Goal: Transaction & Acquisition: Purchase product/service

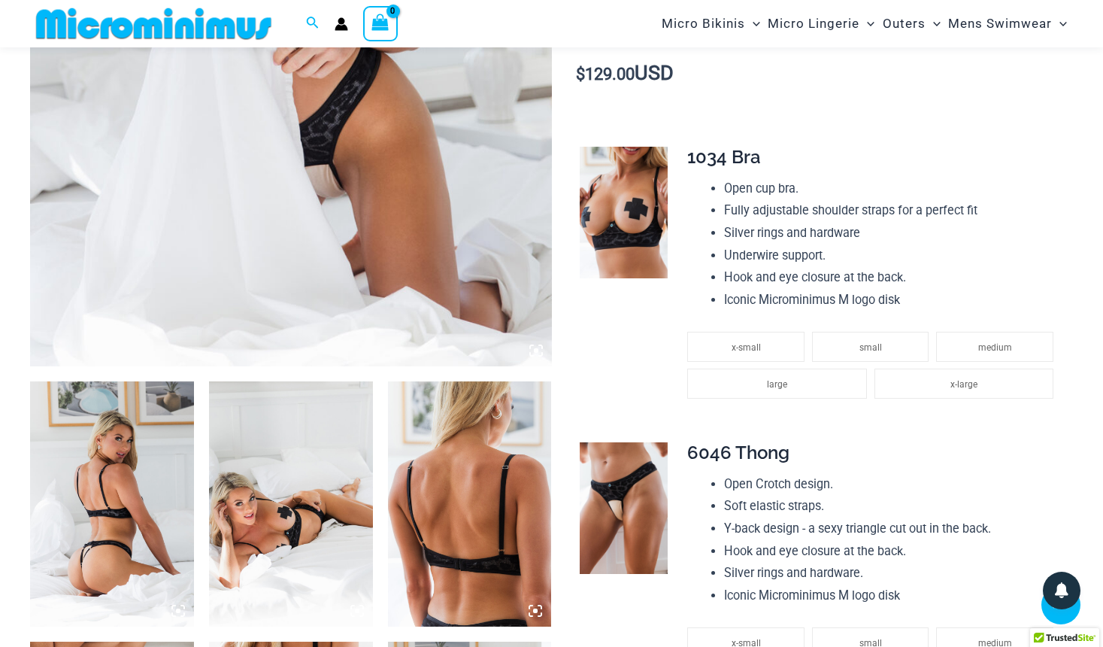
scroll to position [539, 0]
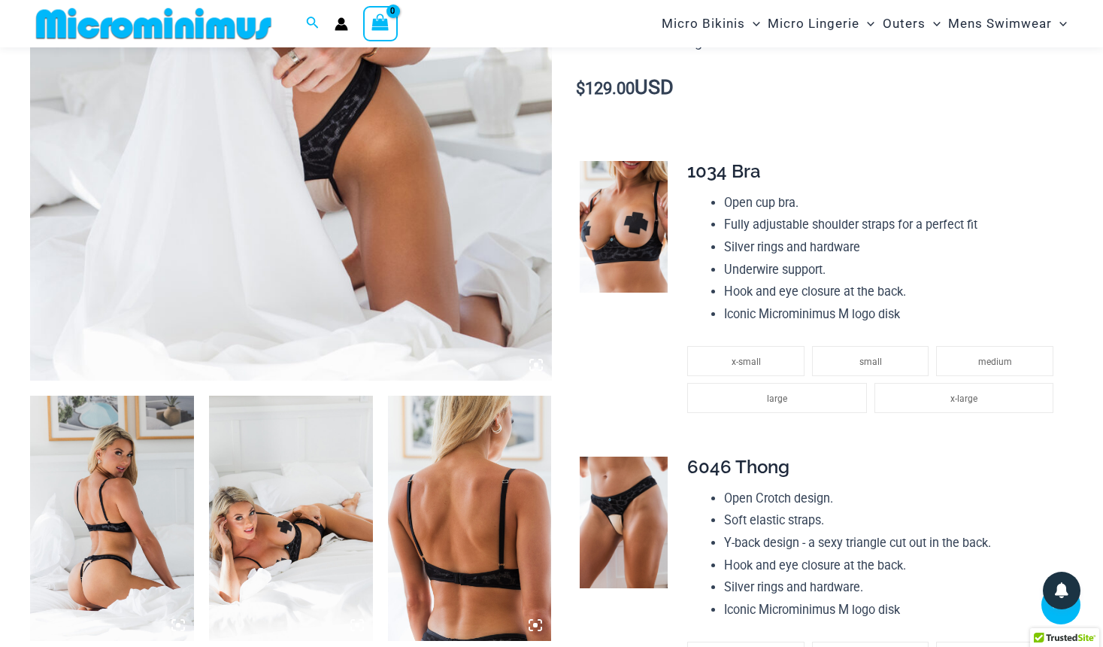
click at [114, 472] on img at bounding box center [112, 518] width 164 height 246
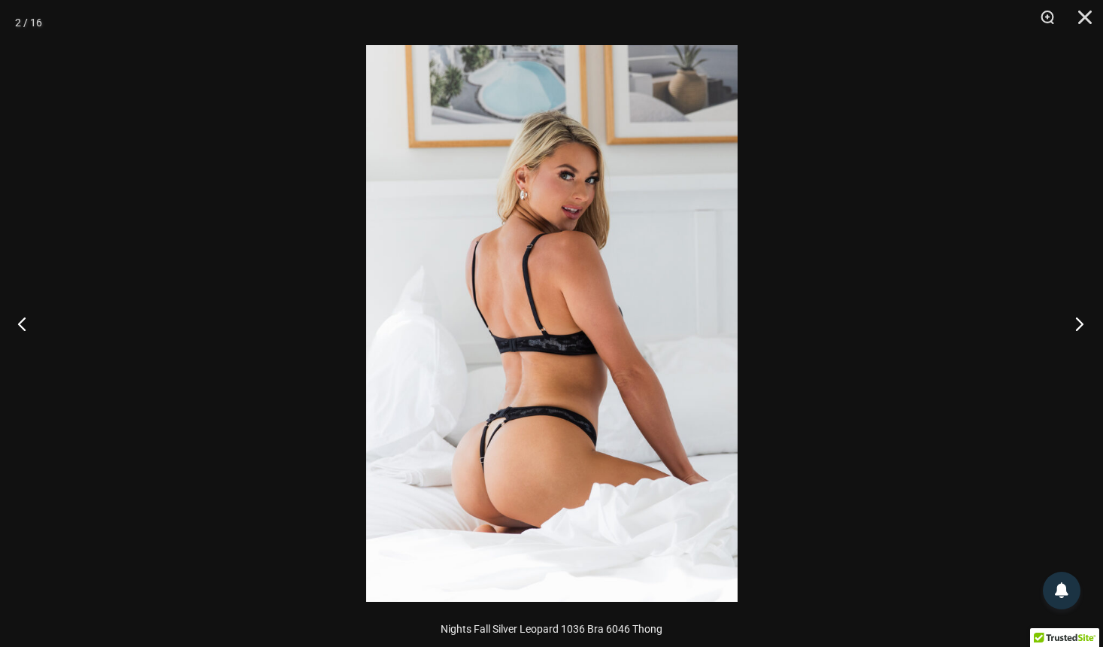
click at [1077, 322] on button "Next" at bounding box center [1075, 323] width 56 height 75
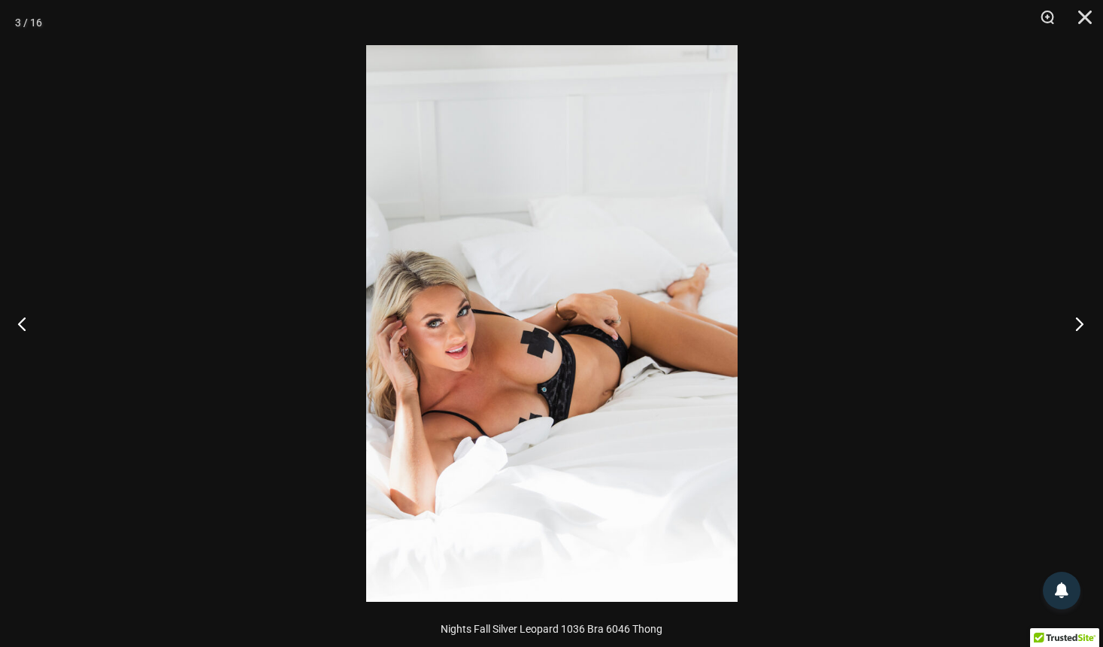
click at [1077, 322] on button "Next" at bounding box center [1075, 323] width 56 height 75
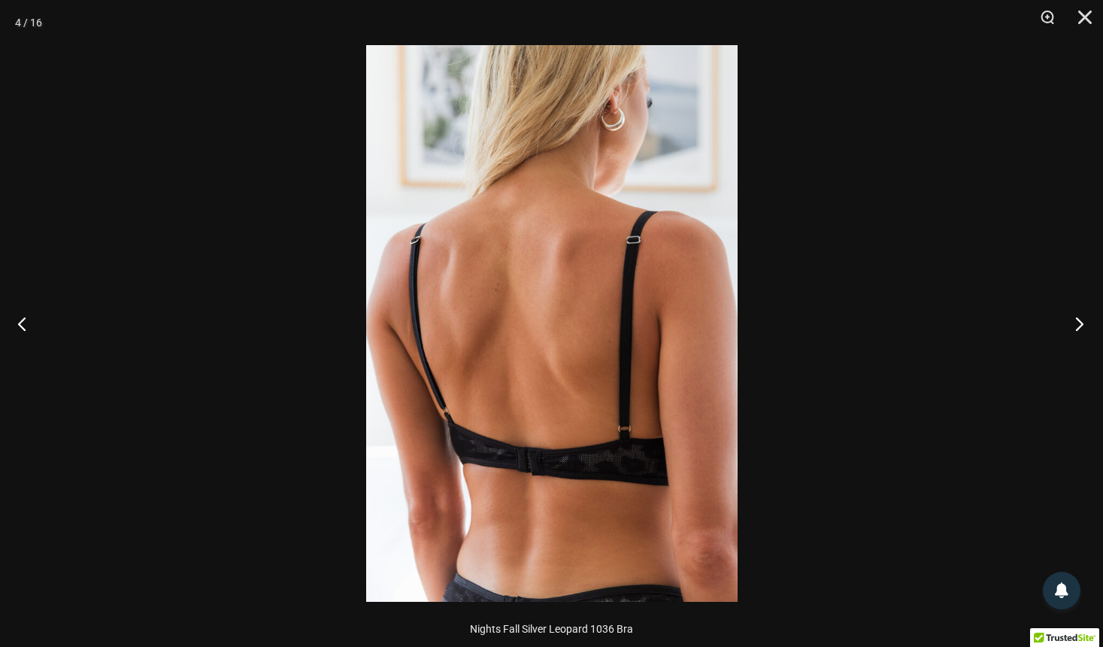
click at [1077, 322] on button "Next" at bounding box center [1075, 323] width 56 height 75
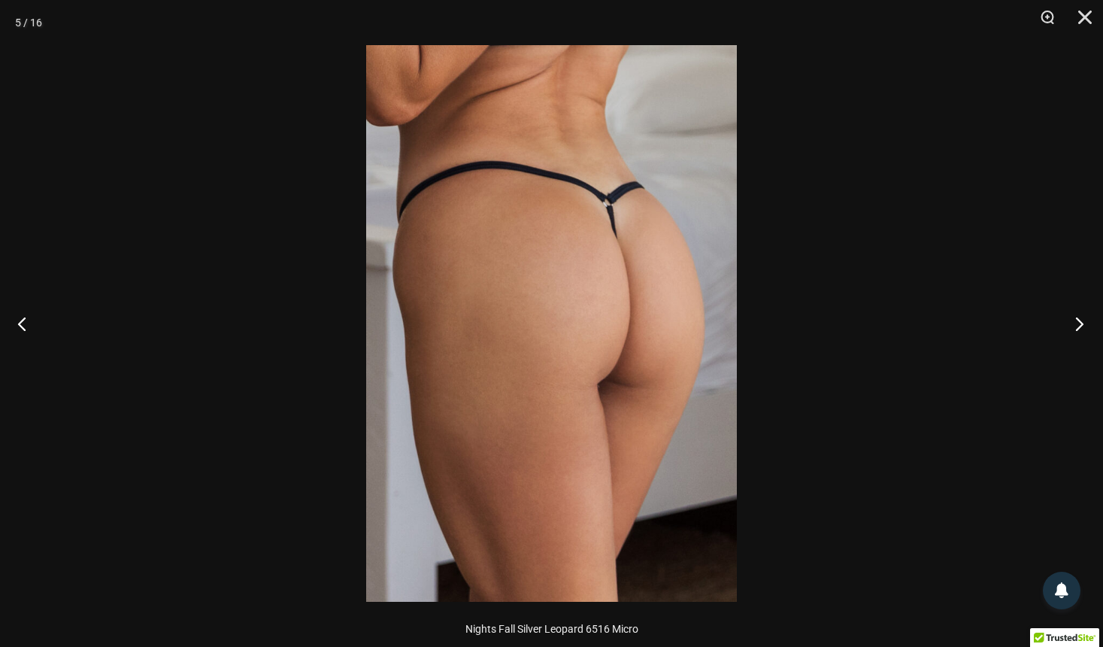
click at [1077, 322] on button "Next" at bounding box center [1075, 323] width 56 height 75
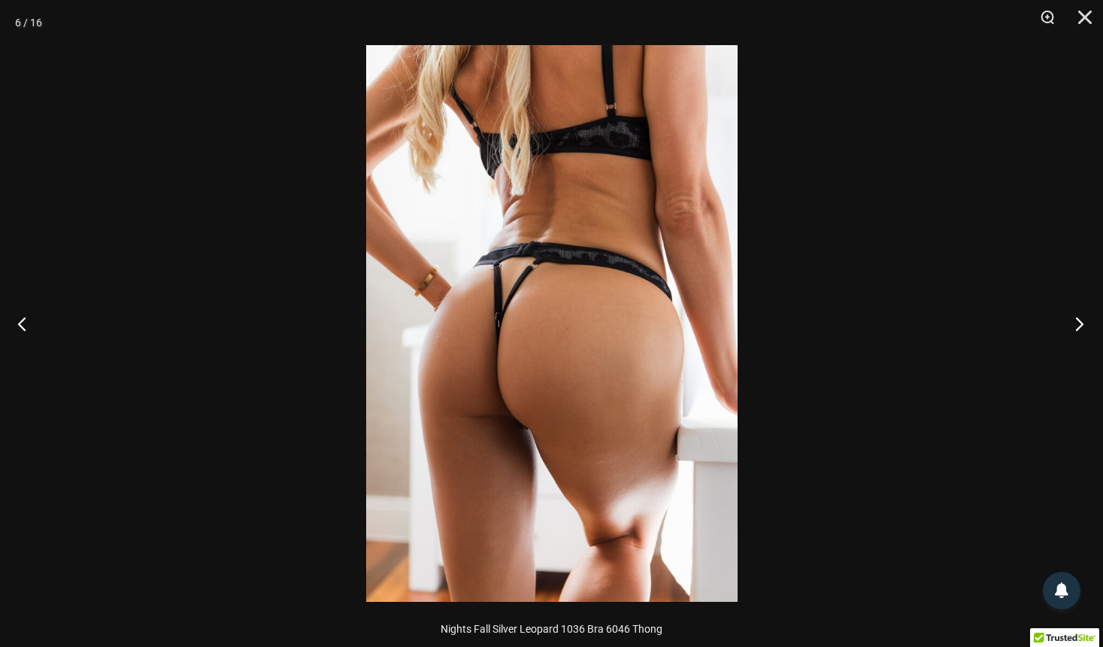
click at [1077, 322] on button "Next" at bounding box center [1075, 323] width 56 height 75
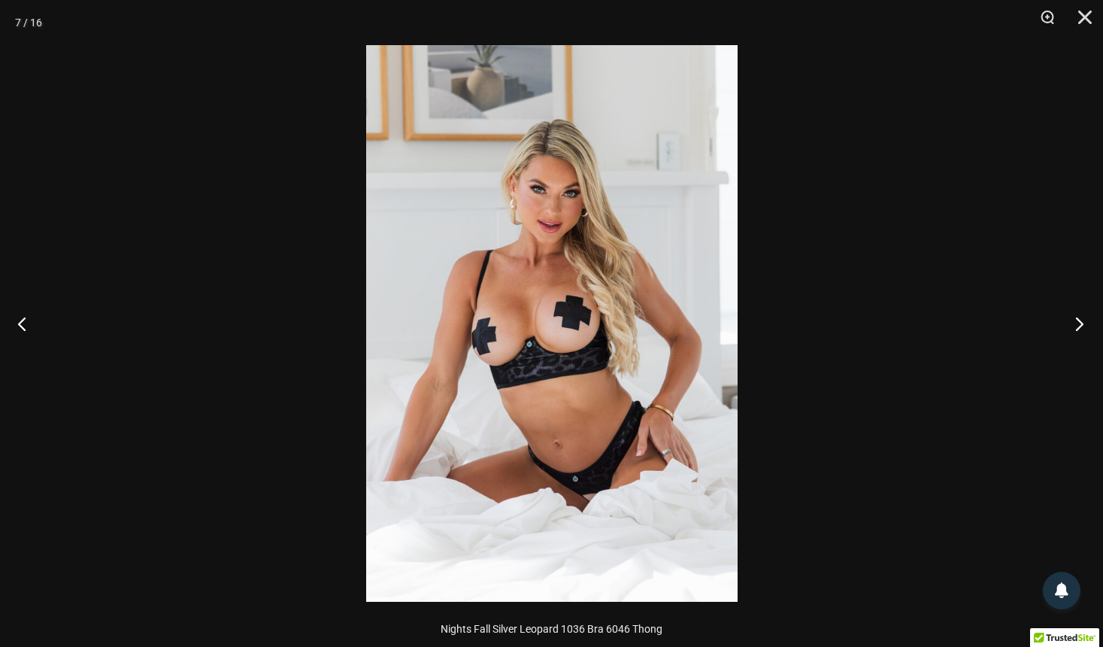
click at [1077, 322] on button "Next" at bounding box center [1075, 323] width 56 height 75
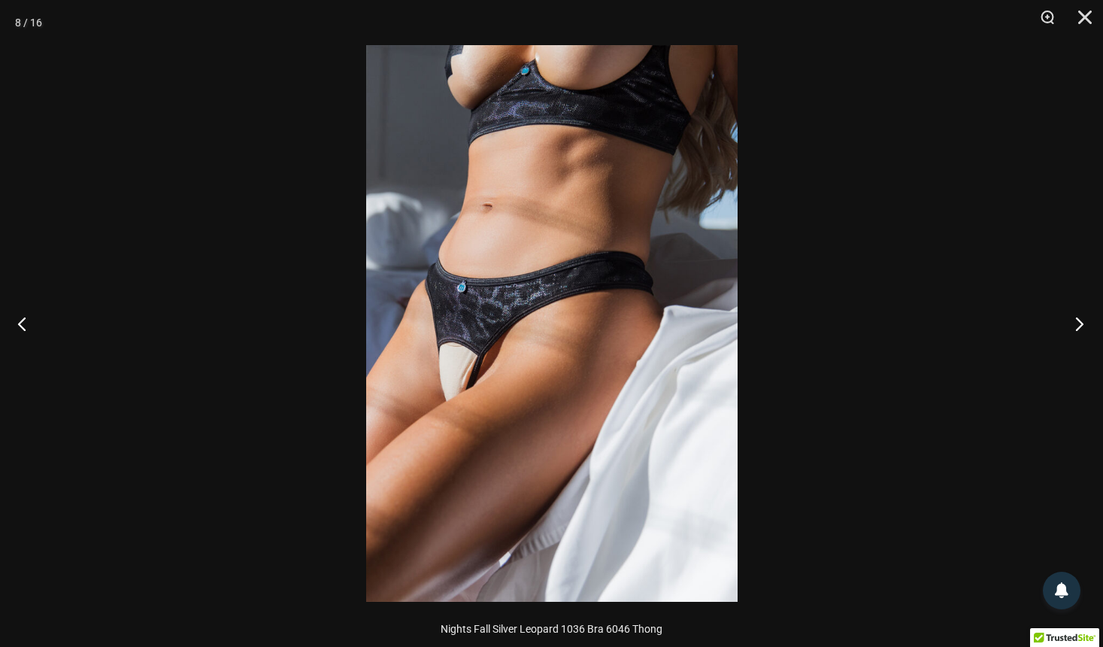
click at [1077, 322] on button "Next" at bounding box center [1075, 323] width 56 height 75
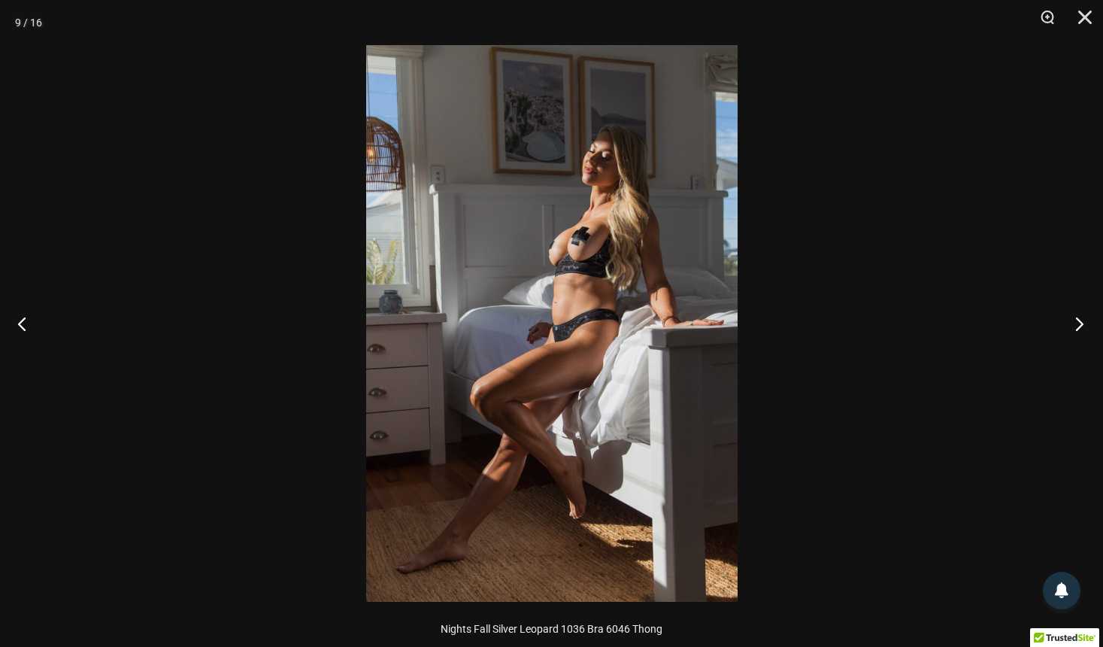
click at [1077, 322] on button "Next" at bounding box center [1075, 323] width 56 height 75
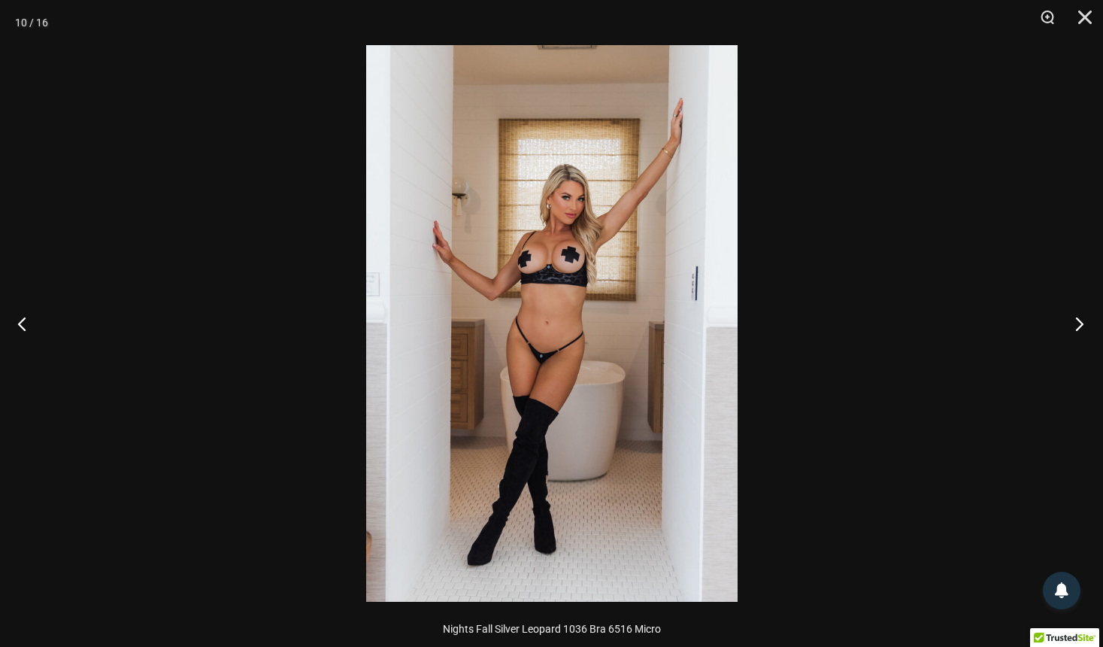
click at [1077, 322] on button "Next" at bounding box center [1075, 323] width 56 height 75
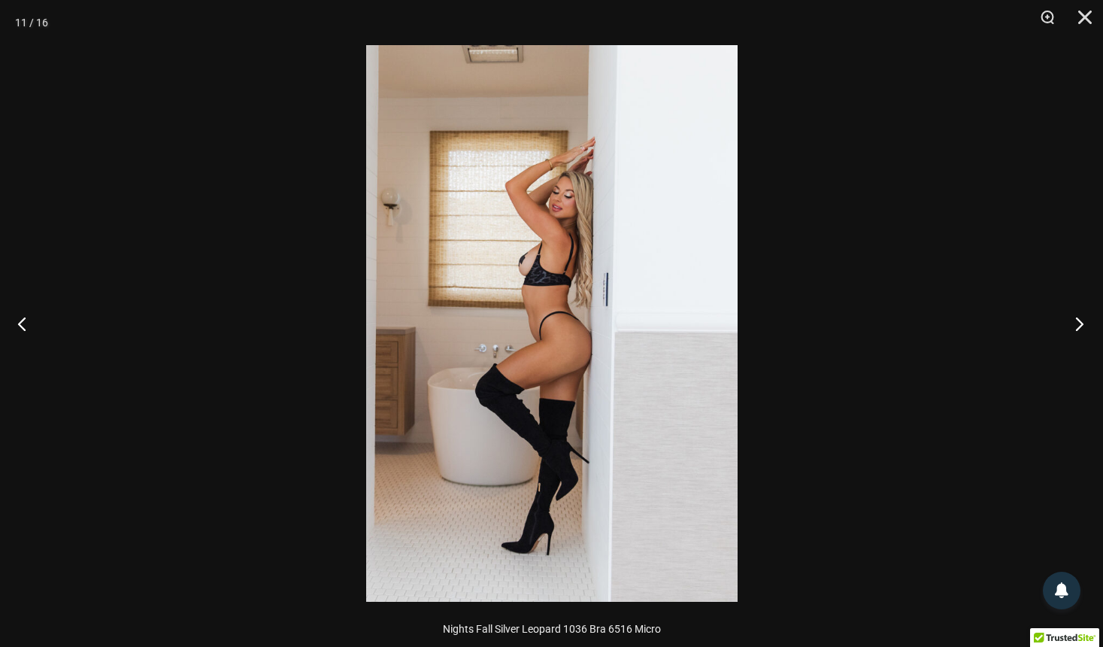
click at [1077, 322] on button "Next" at bounding box center [1075, 323] width 56 height 75
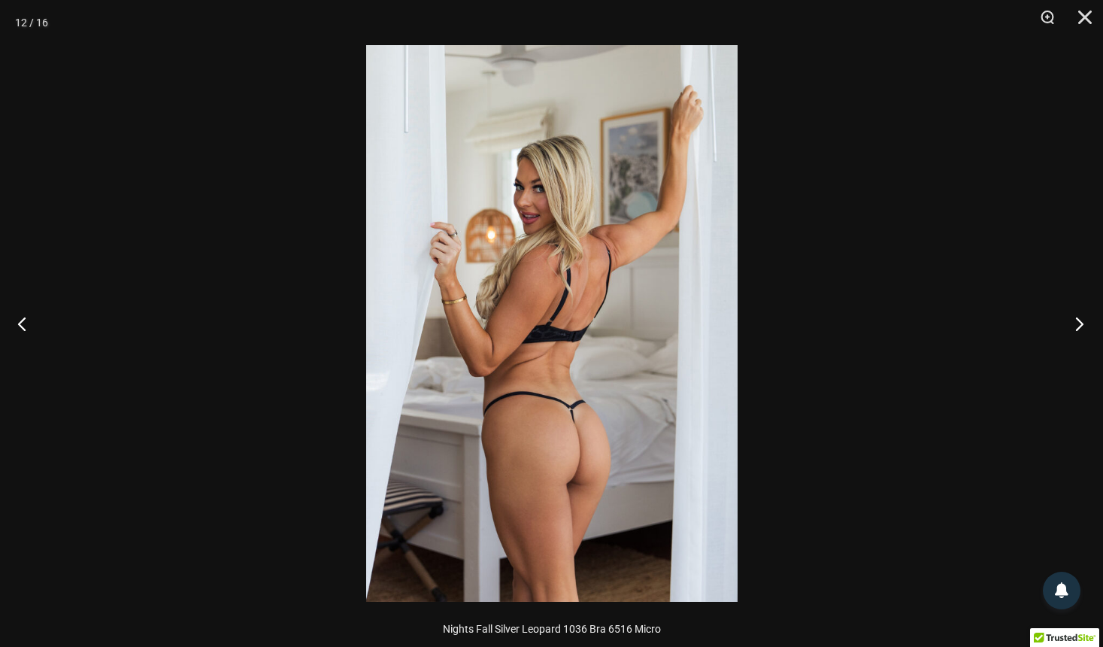
click at [1077, 322] on button "Next" at bounding box center [1075, 323] width 56 height 75
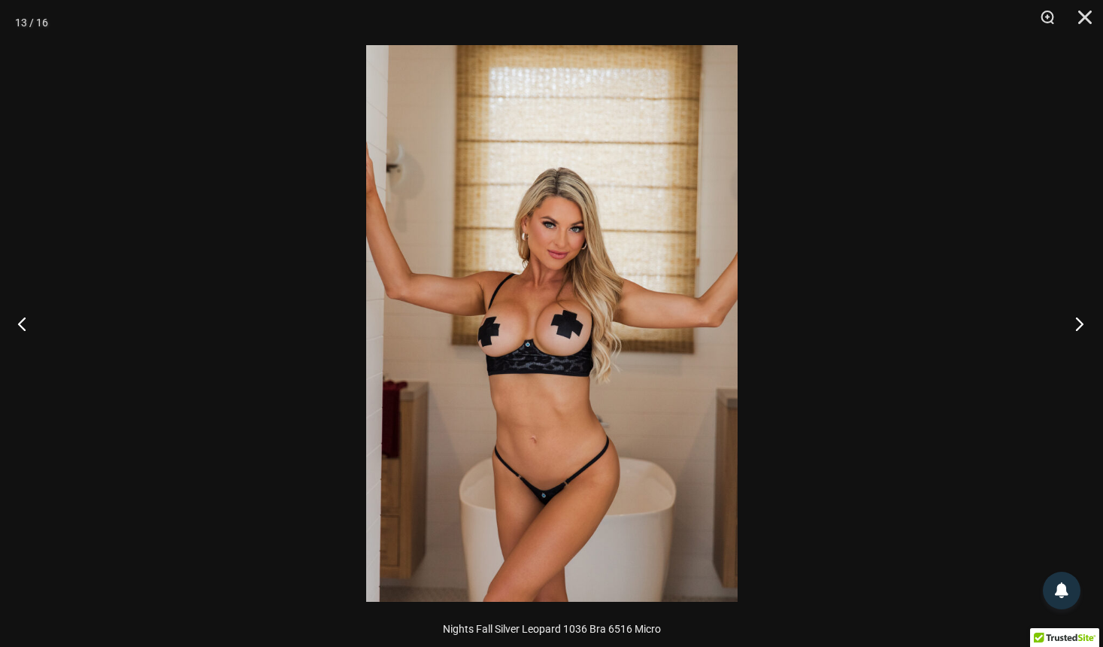
click at [1077, 322] on button "Next" at bounding box center [1075, 323] width 56 height 75
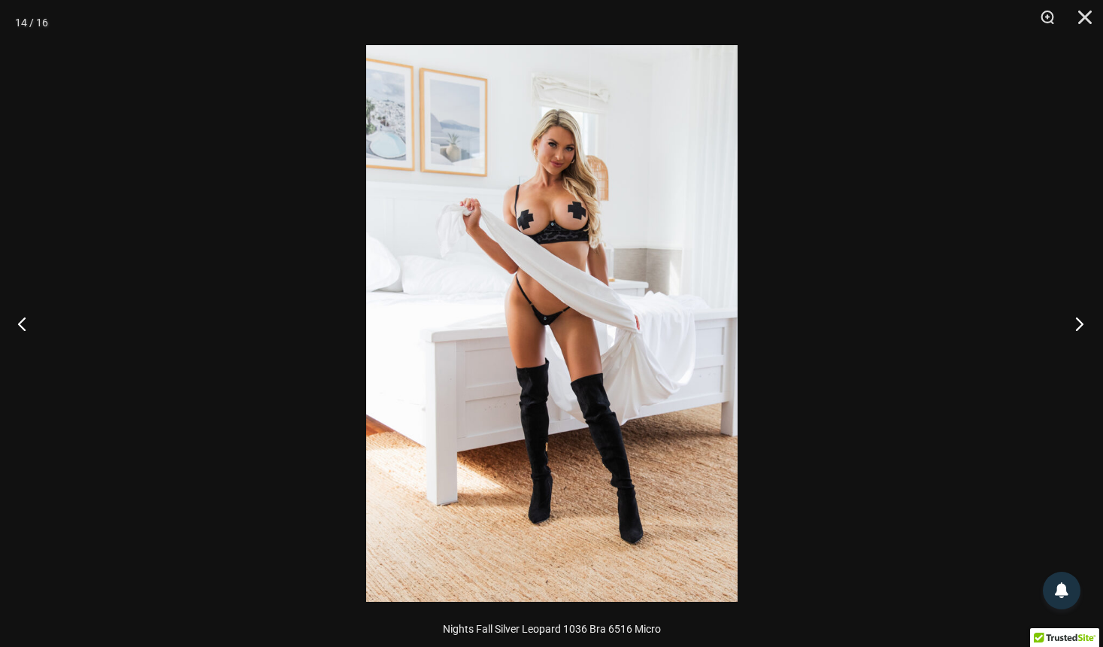
click at [1077, 322] on button "Next" at bounding box center [1075, 323] width 56 height 75
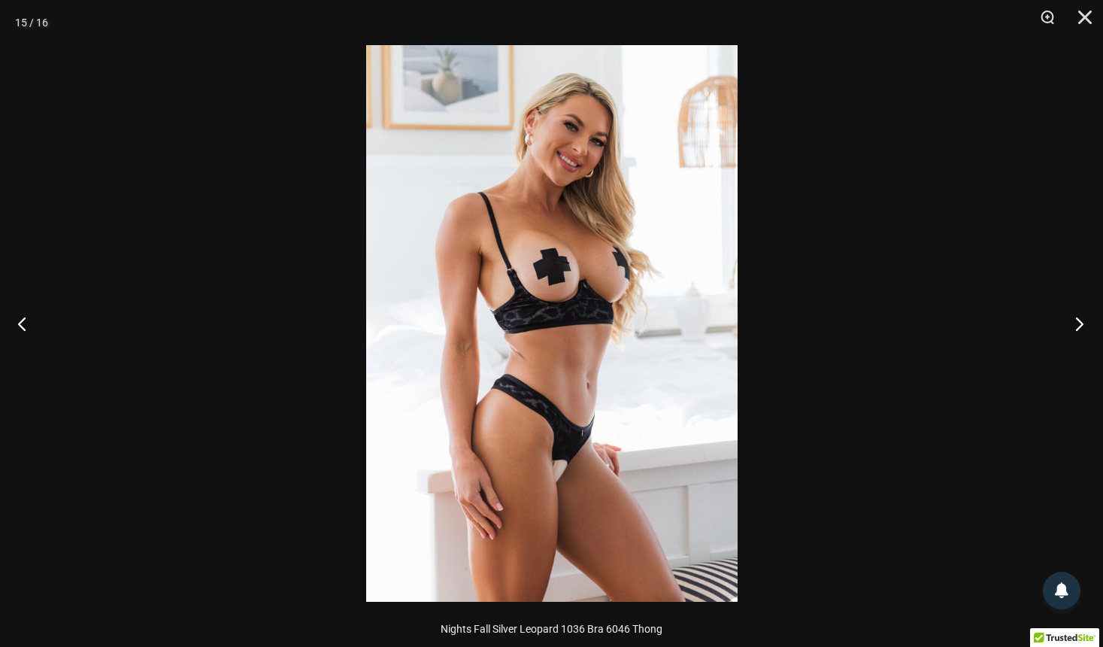
click at [1077, 322] on button "Next" at bounding box center [1075, 323] width 56 height 75
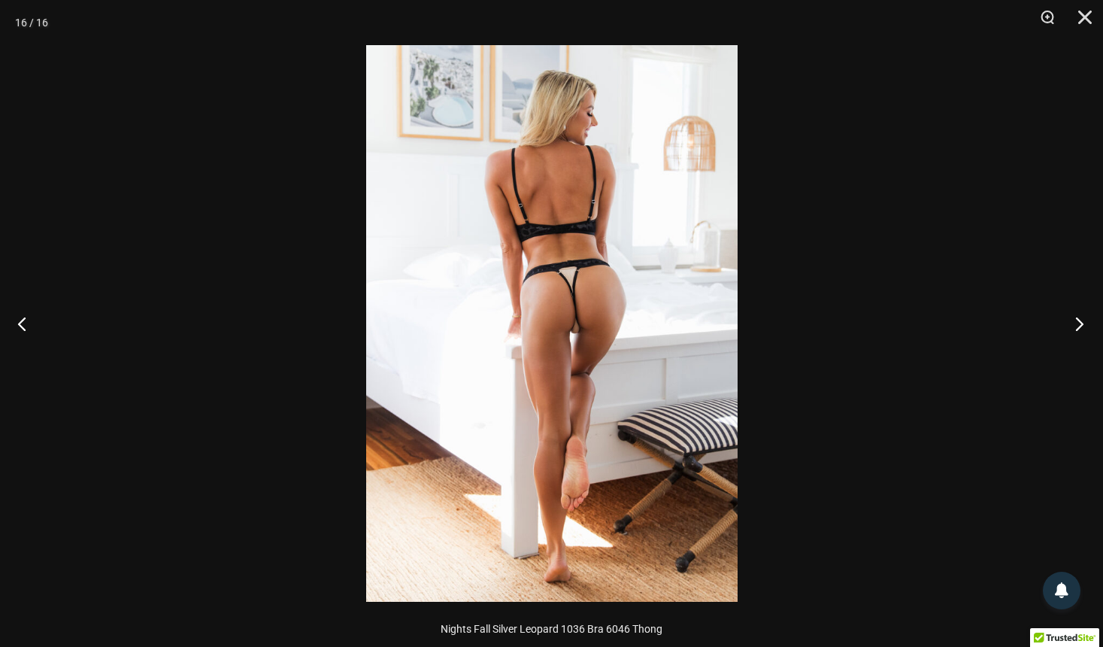
click at [1077, 322] on button "Next" at bounding box center [1075, 323] width 56 height 75
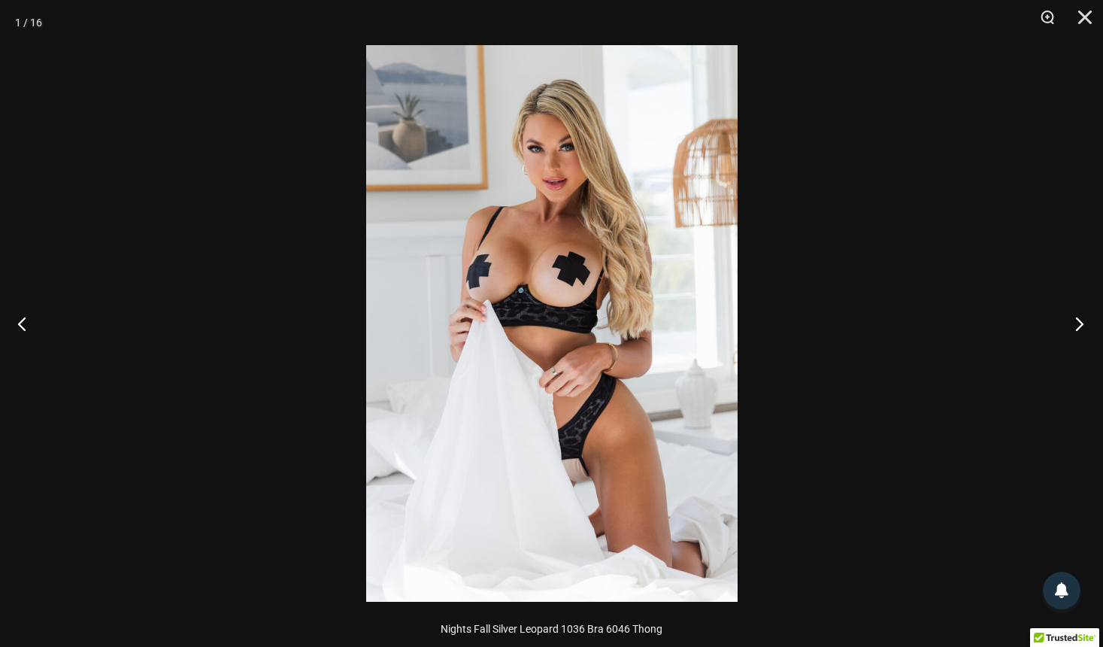
click at [1077, 322] on button "Next" at bounding box center [1075, 323] width 56 height 75
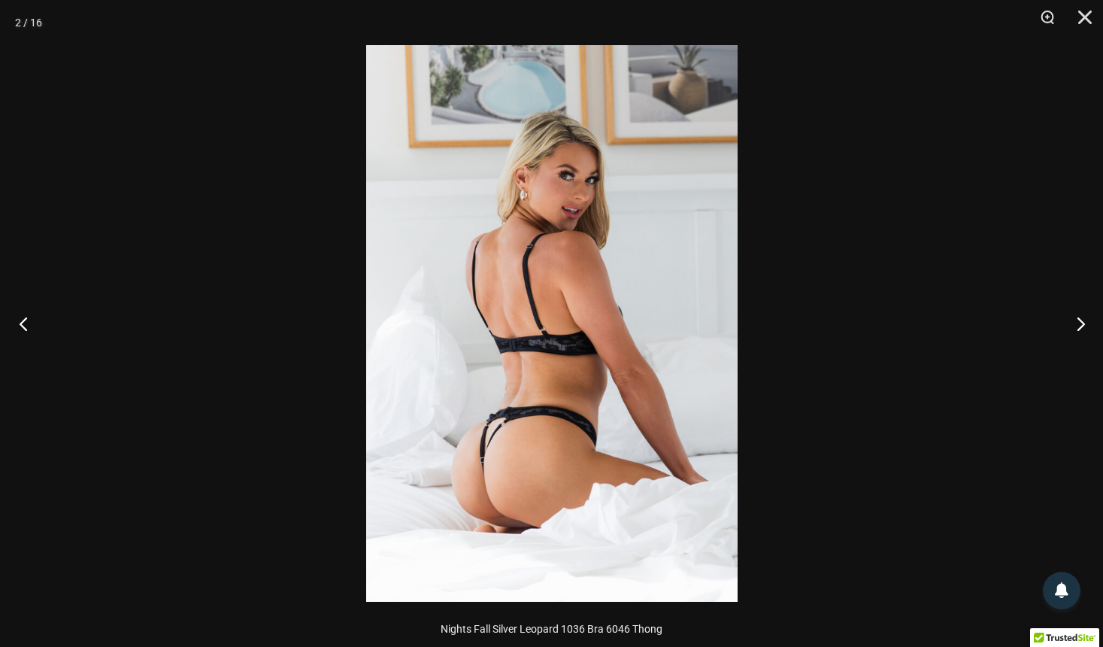
click at [26, 322] on button "Previous" at bounding box center [28, 323] width 56 height 75
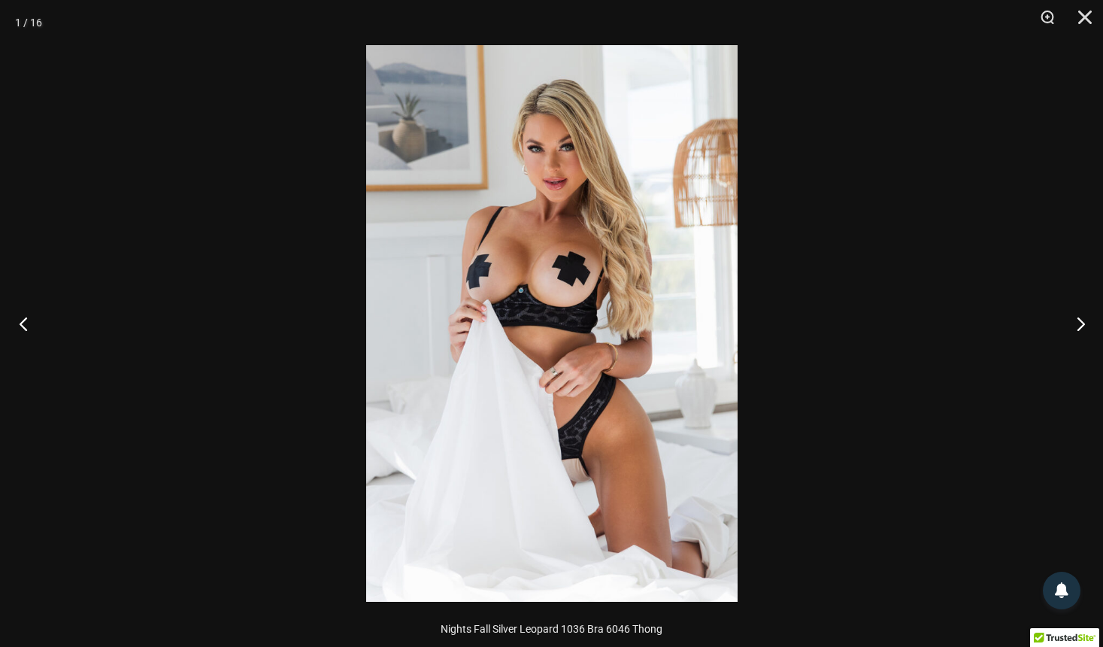
click at [26, 322] on button "Previous" at bounding box center [28, 323] width 56 height 75
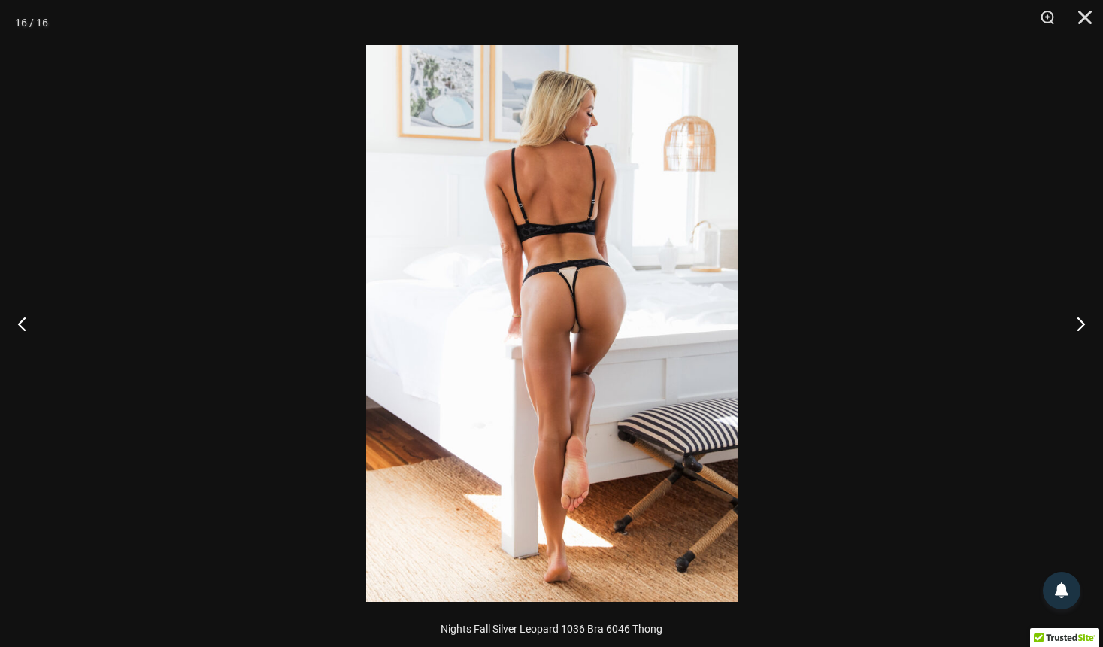
click at [541, 286] on img at bounding box center [551, 323] width 371 height 556
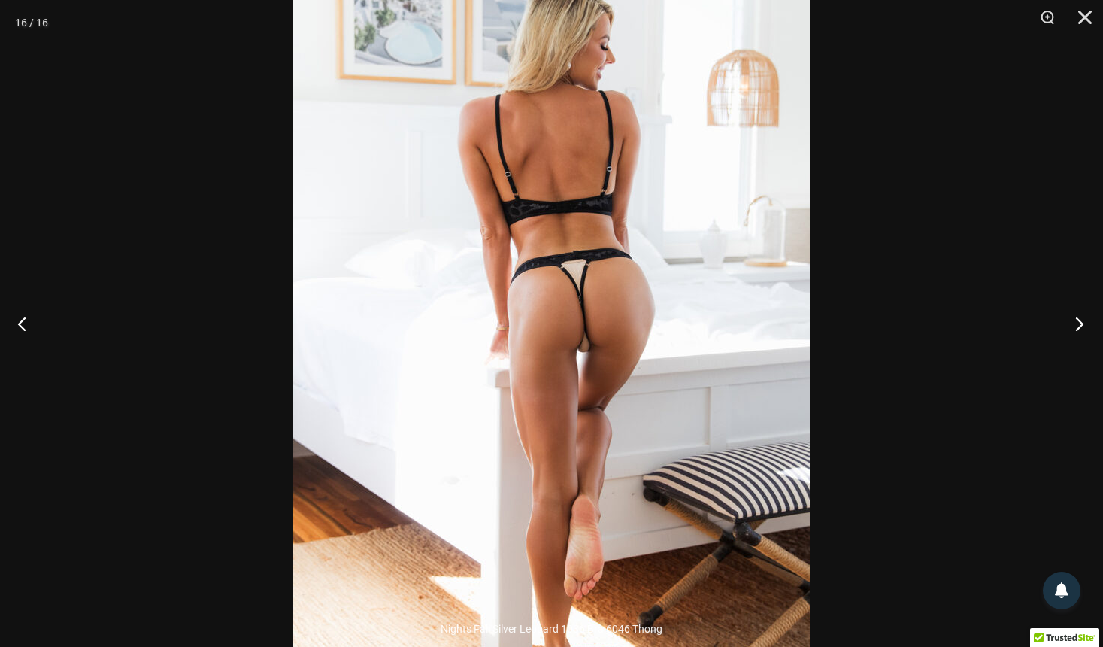
click at [1080, 321] on button "Next" at bounding box center [1075, 323] width 56 height 75
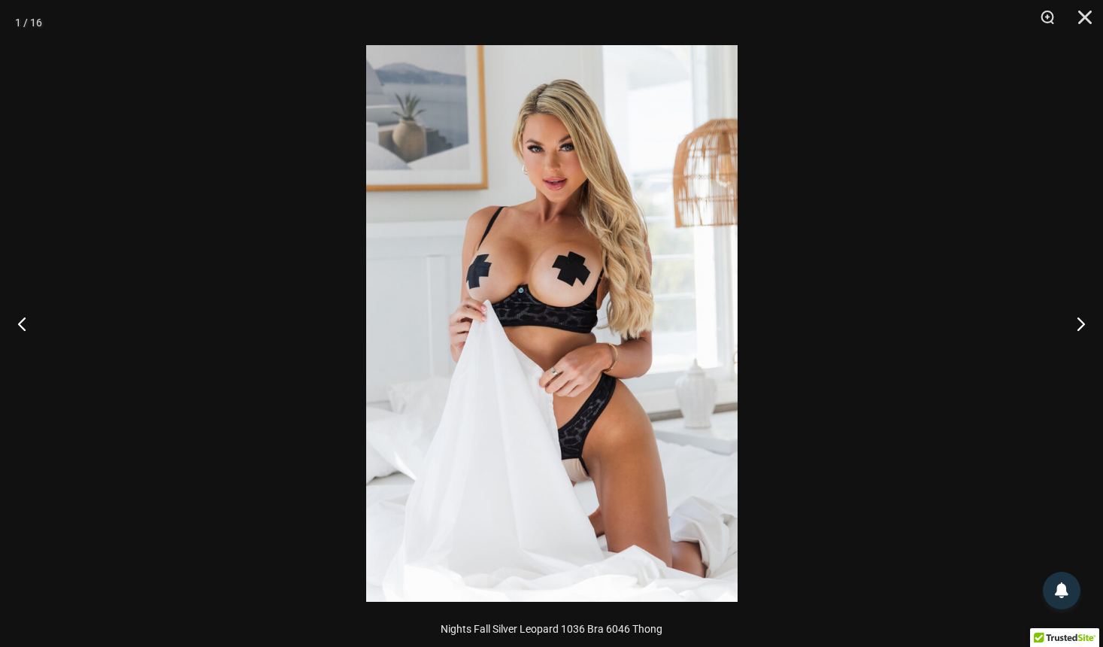
click at [633, 250] on img at bounding box center [551, 323] width 371 height 556
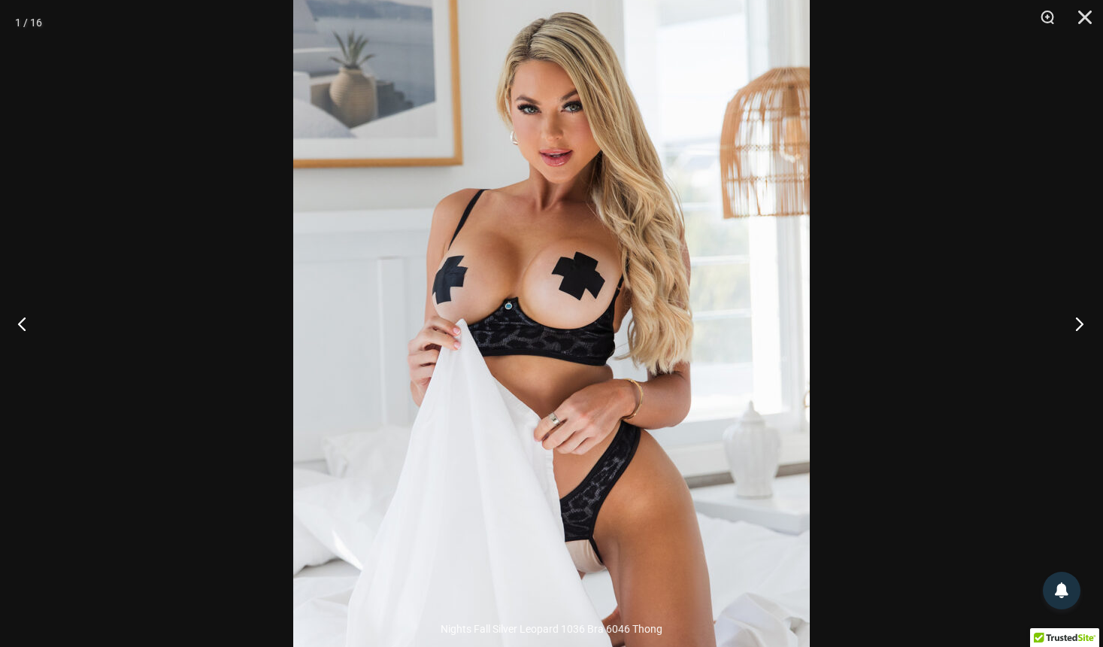
click at [1077, 323] on button "Next" at bounding box center [1075, 323] width 56 height 75
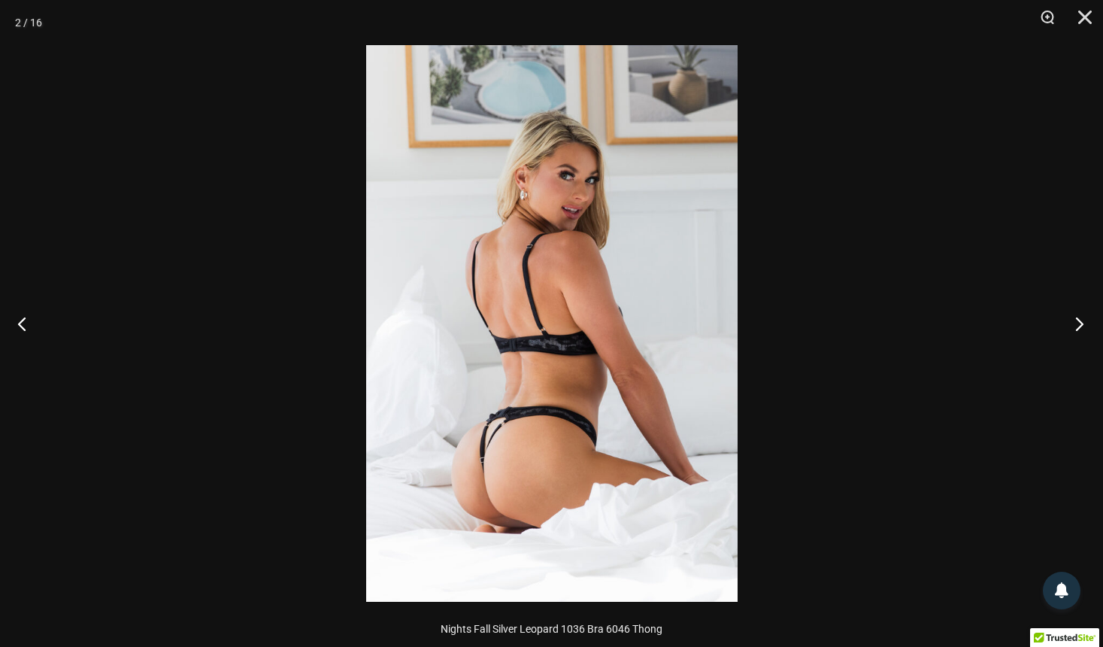
click at [1077, 323] on button "Next" at bounding box center [1075, 323] width 56 height 75
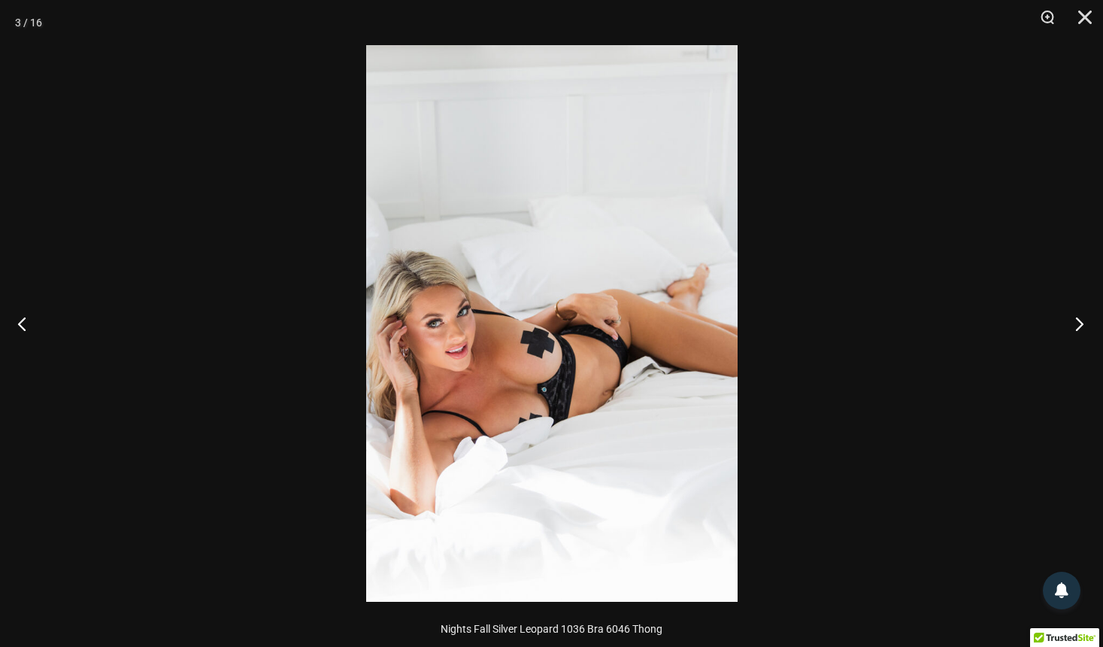
click at [1077, 323] on button "Next" at bounding box center [1075, 323] width 56 height 75
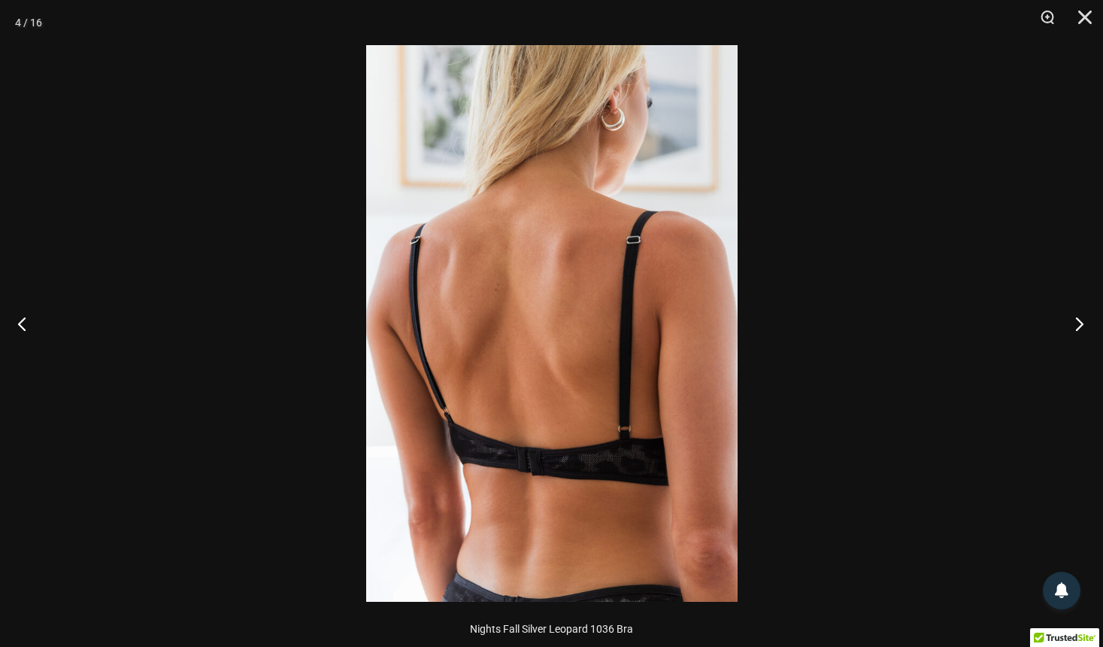
click at [1077, 323] on button "Next" at bounding box center [1075, 323] width 56 height 75
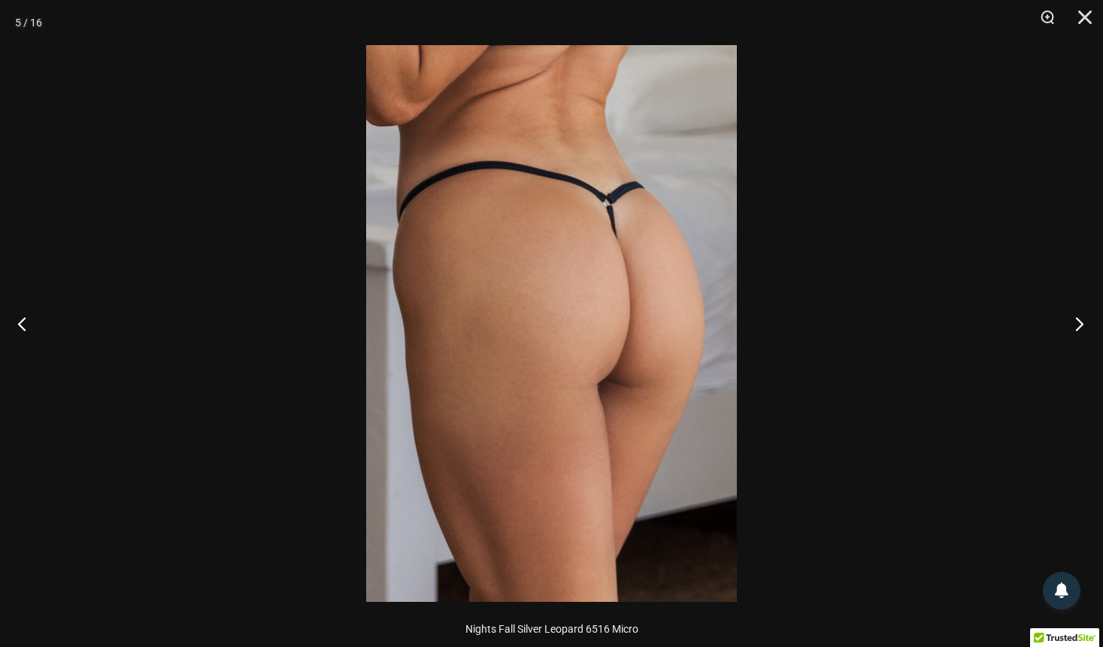
click at [1077, 323] on button "Next" at bounding box center [1075, 323] width 56 height 75
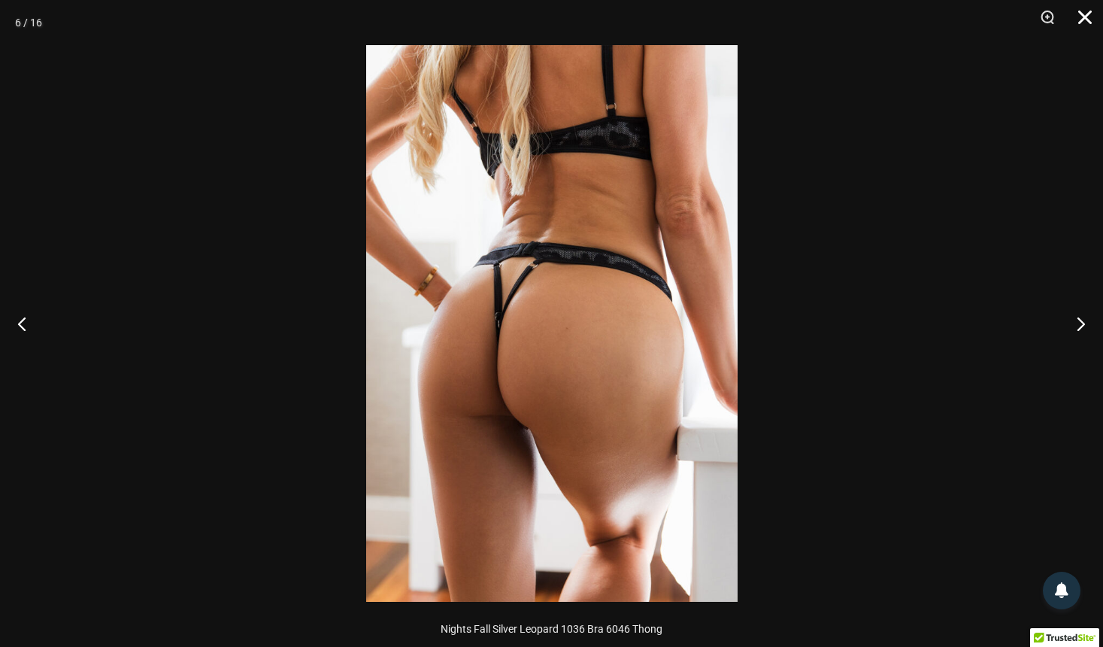
click at [1082, 13] on button "Close" at bounding box center [1080, 22] width 38 height 45
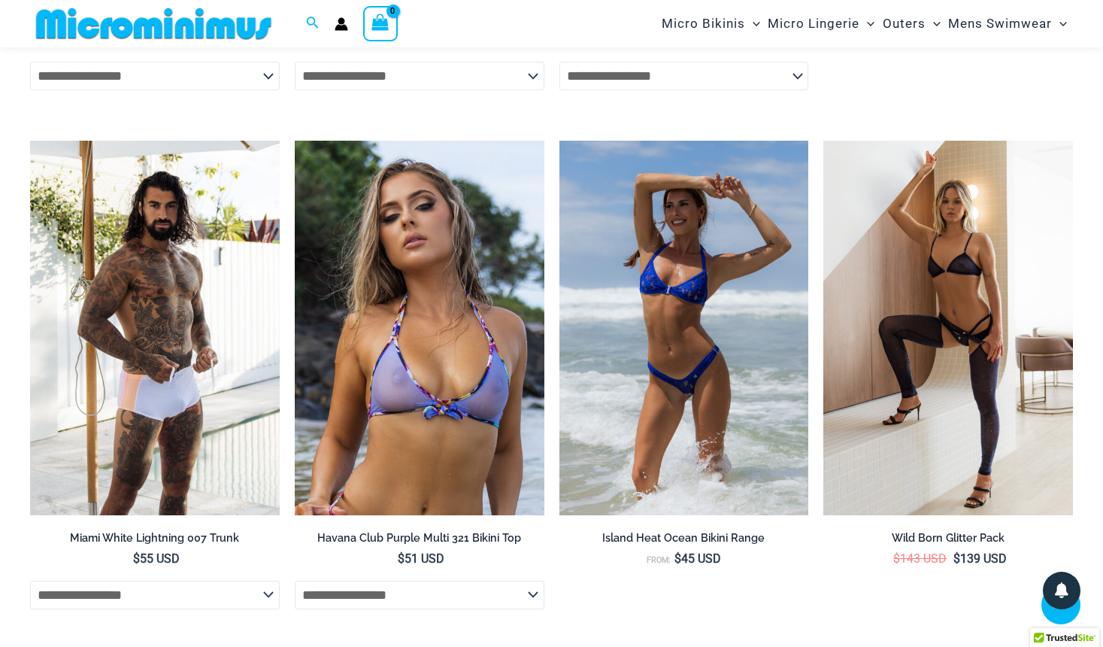
scroll to position [2759, 0]
